Goal: Transaction & Acquisition: Subscribe to service/newsletter

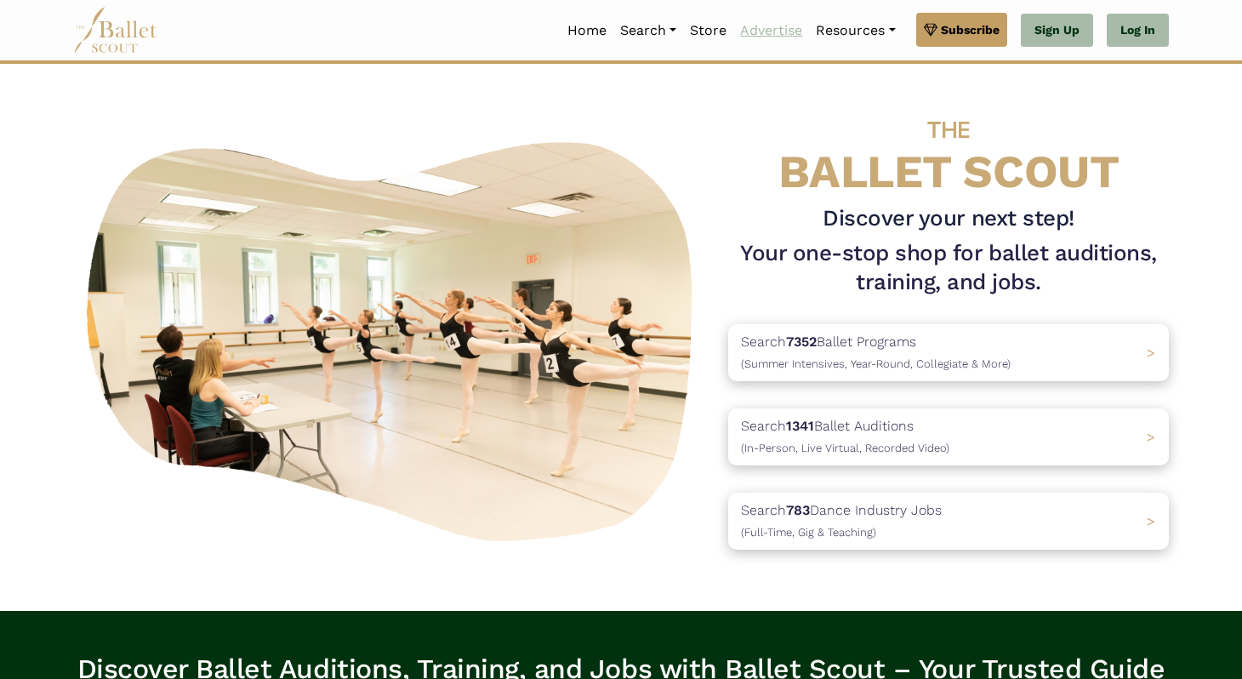
click at [774, 29] on link "Advertise" at bounding box center [771, 31] width 76 height 36
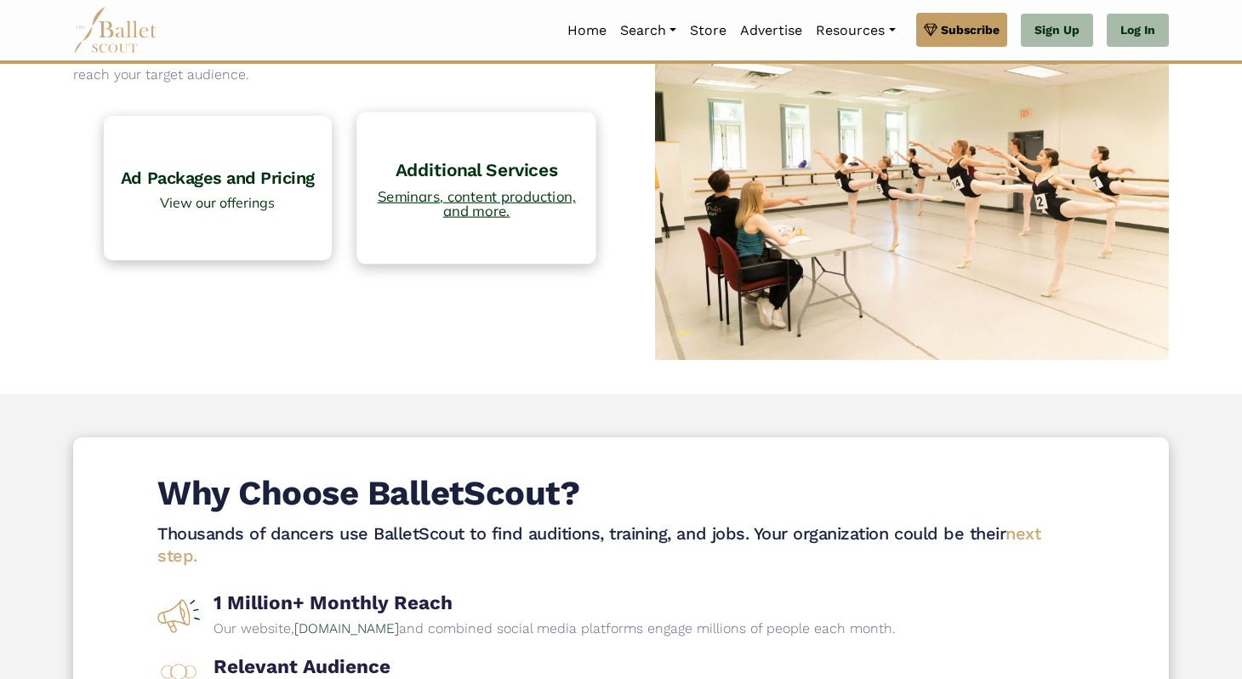
scroll to position [167, 0]
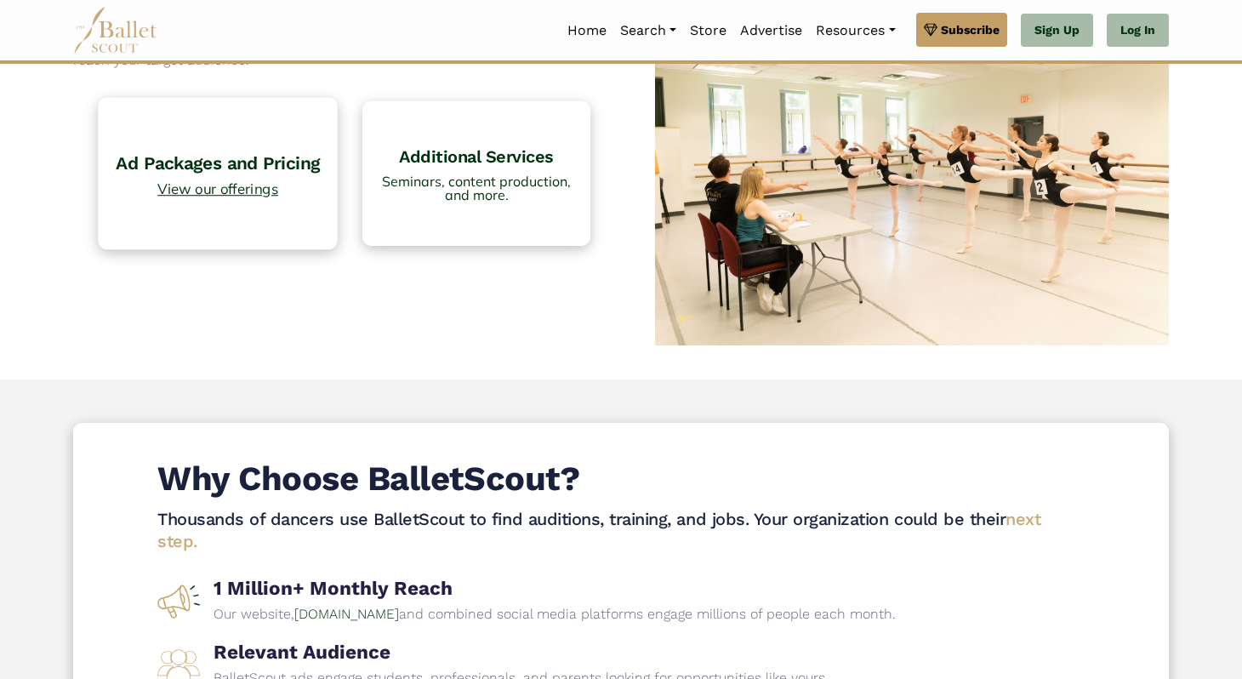
click at [260, 178] on link "Ad Packages and Pricing View our offerings" at bounding box center [218, 173] width 240 height 151
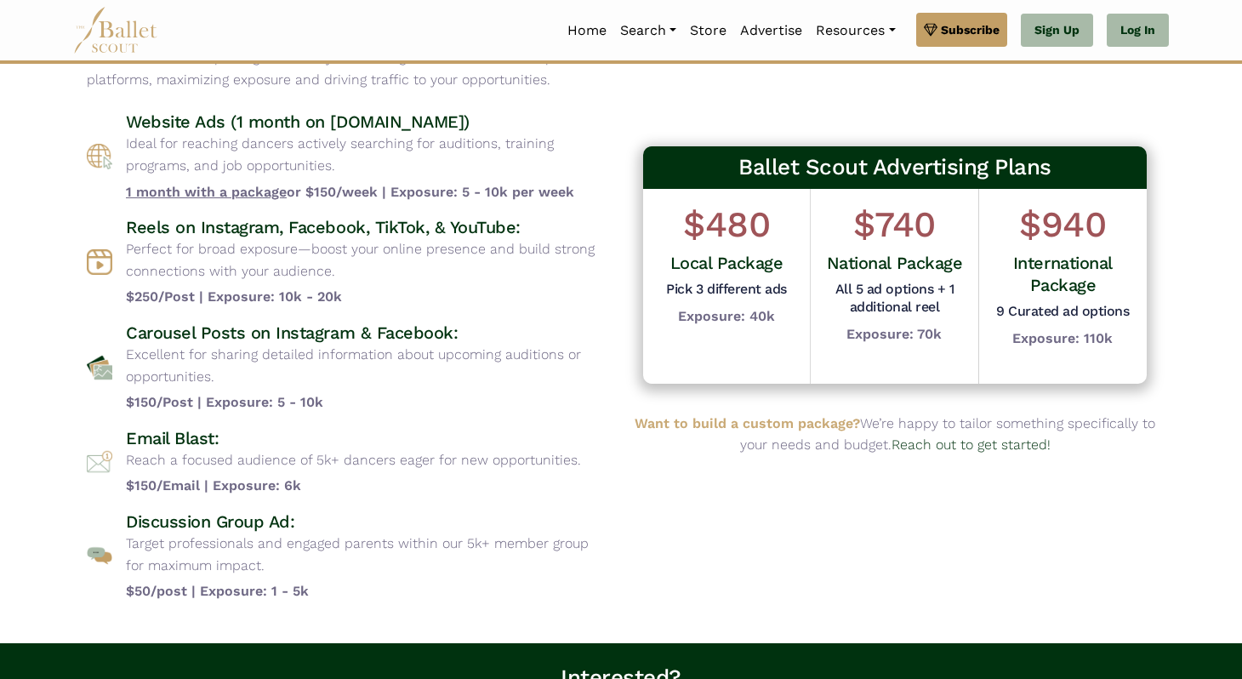
scroll to position [120, 0]
